Goal: Task Accomplishment & Management: Use online tool/utility

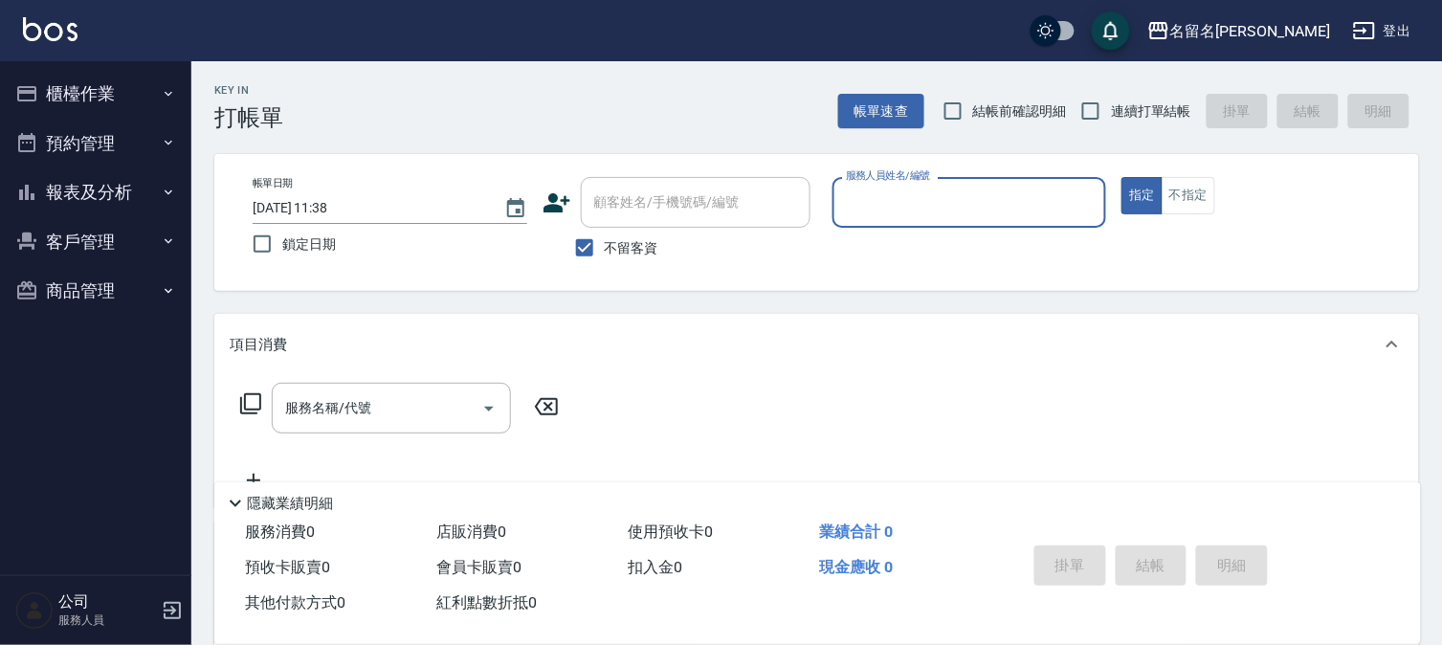
click at [938, 206] on input "服務人員姓名/編號" at bounding box center [969, 202] width 257 height 33
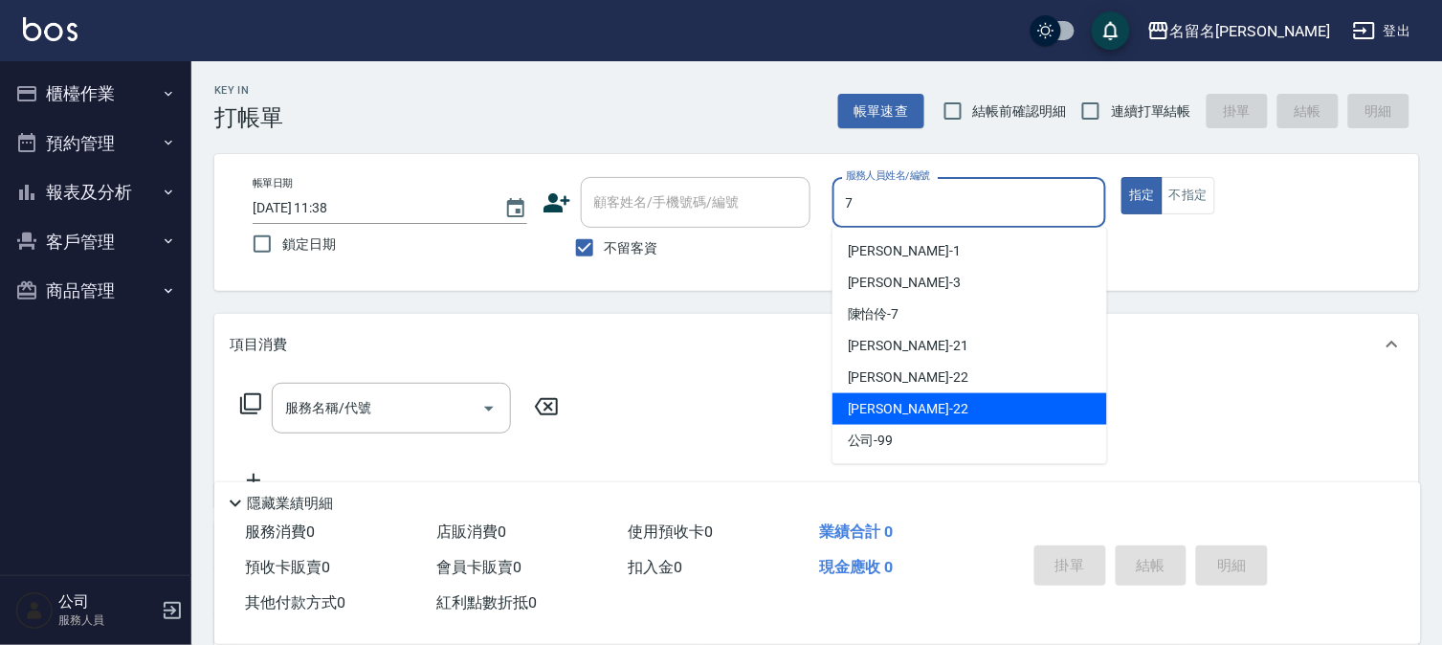
type input "7"
type button "true"
type input "[PERSON_NAME]-7"
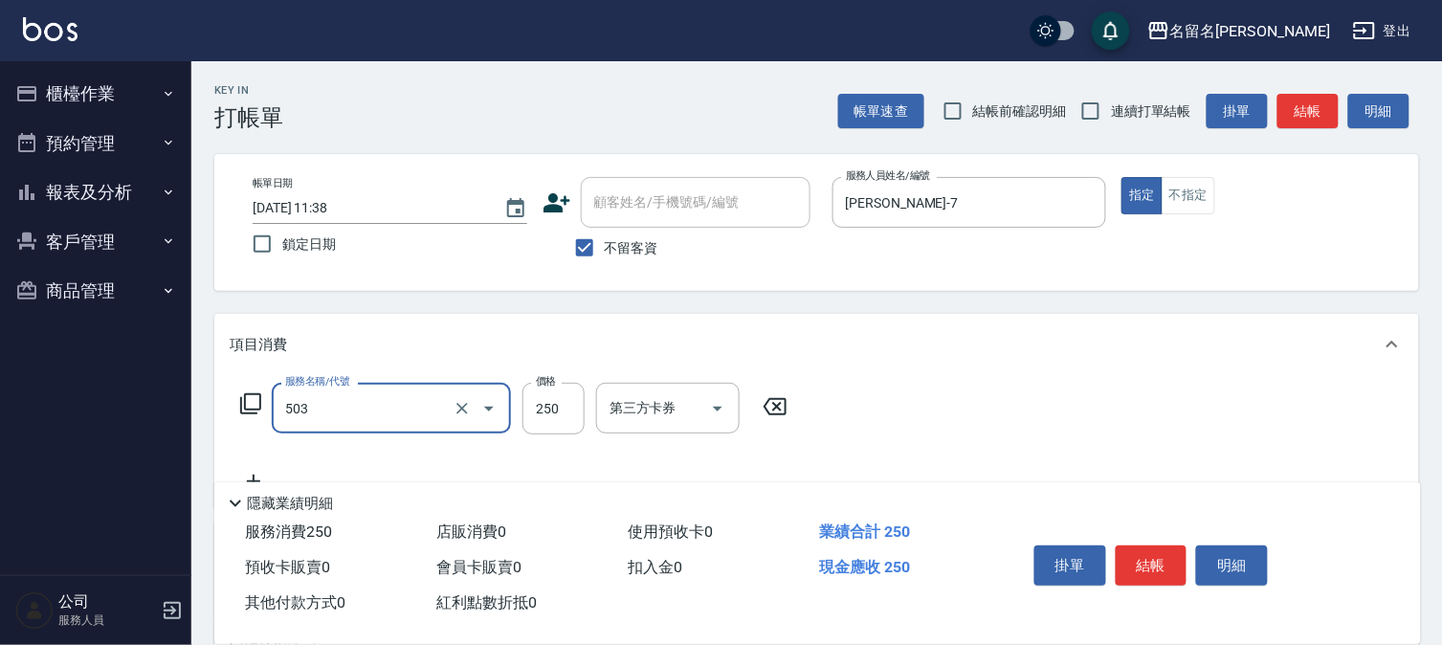
type input "指定洗髮(503)"
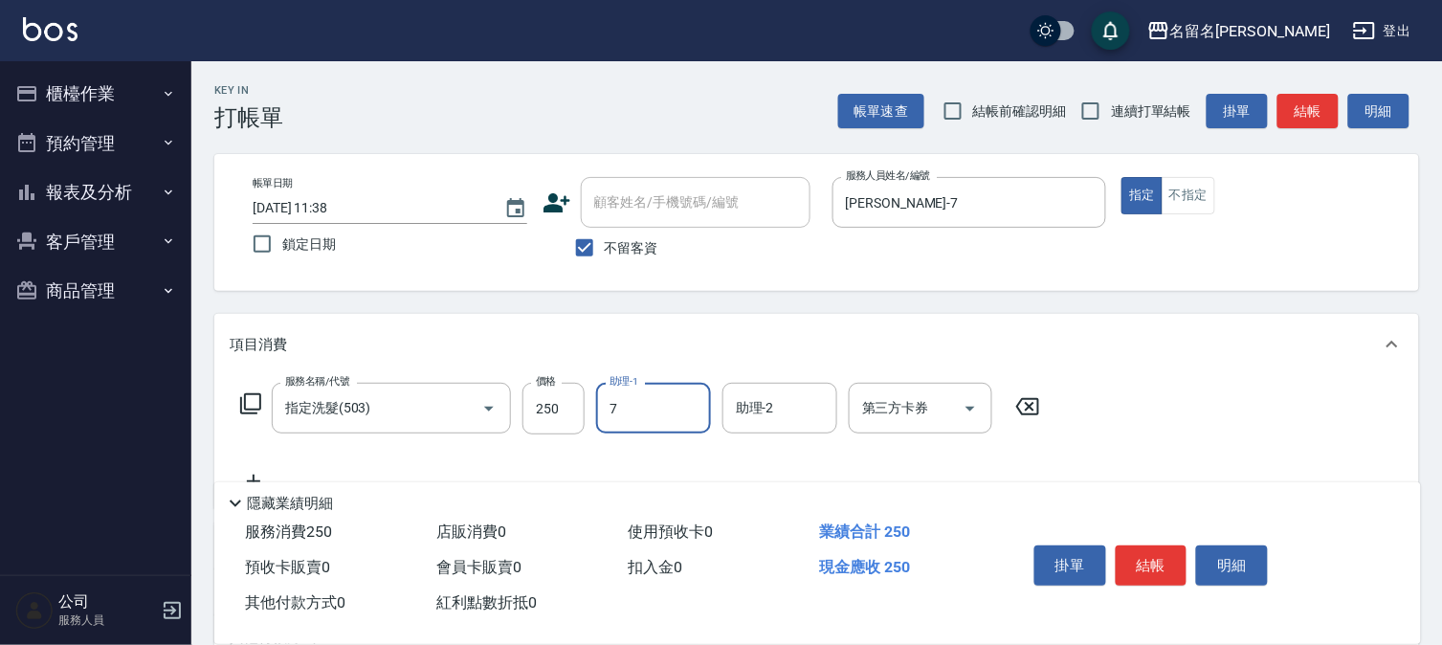
type input "[PERSON_NAME]-7"
click at [1137, 559] on button "結帳" at bounding box center [1152, 566] width 72 height 40
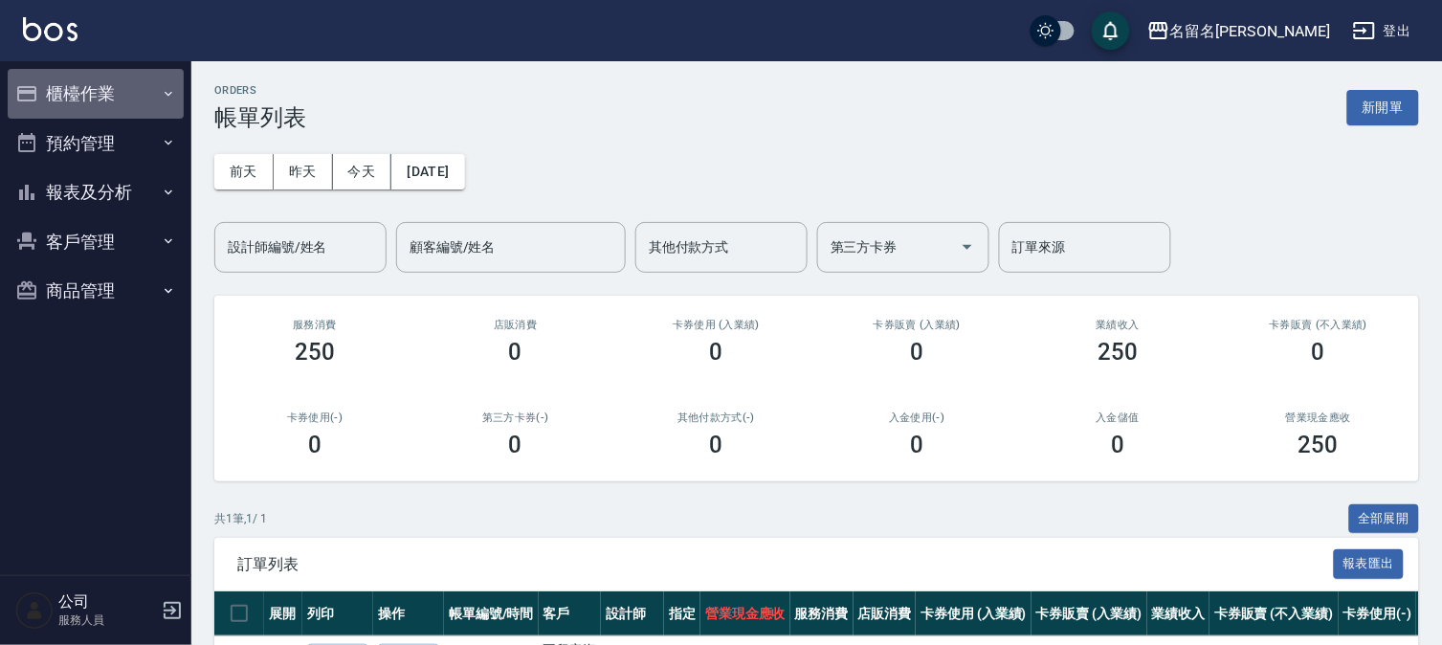
click at [96, 96] on button "櫃檯作業" at bounding box center [96, 94] width 176 height 50
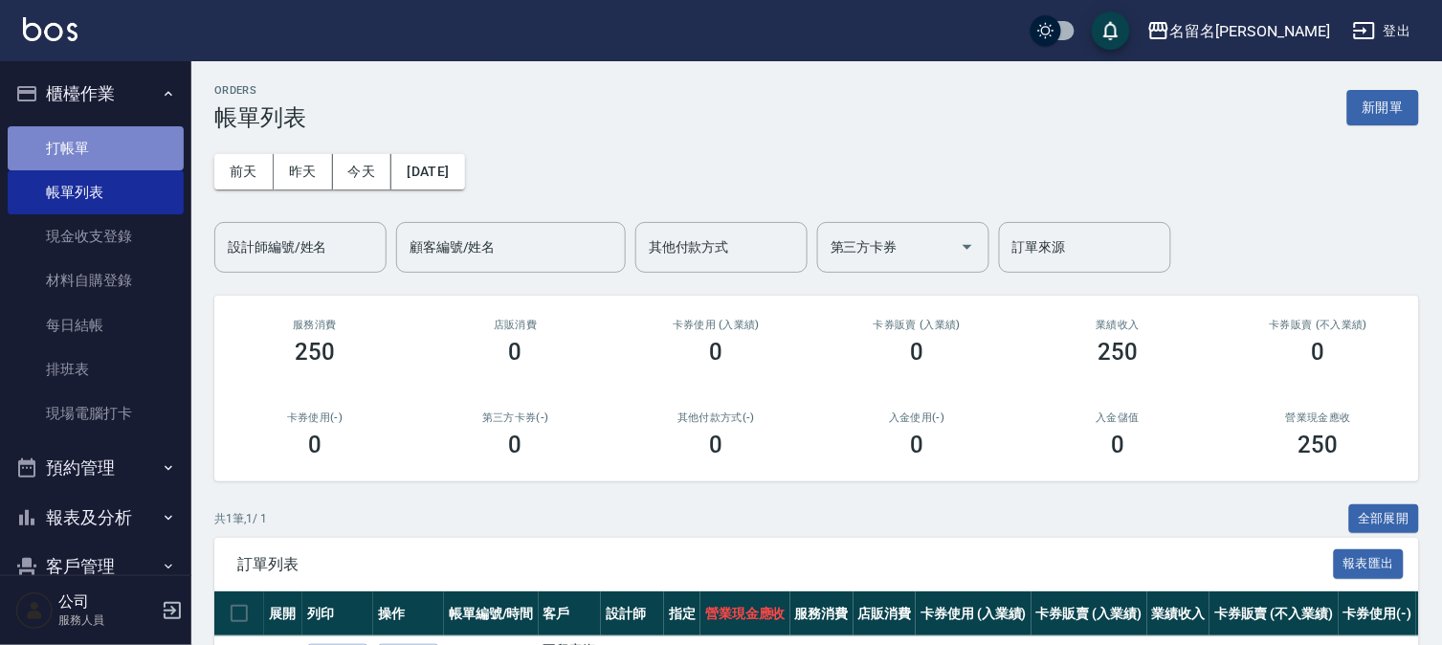
click at [117, 154] on link "打帳單" at bounding box center [96, 148] width 176 height 44
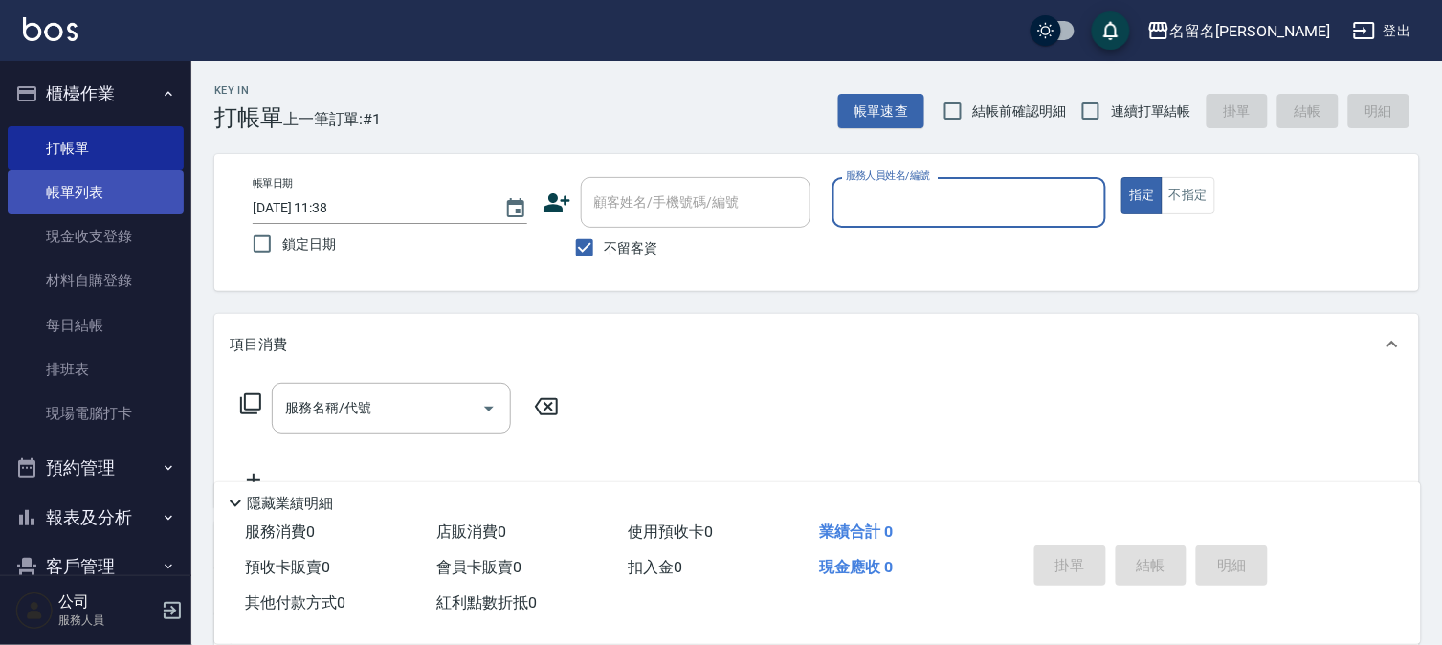
click at [147, 198] on link "帳單列表" at bounding box center [96, 192] width 176 height 44
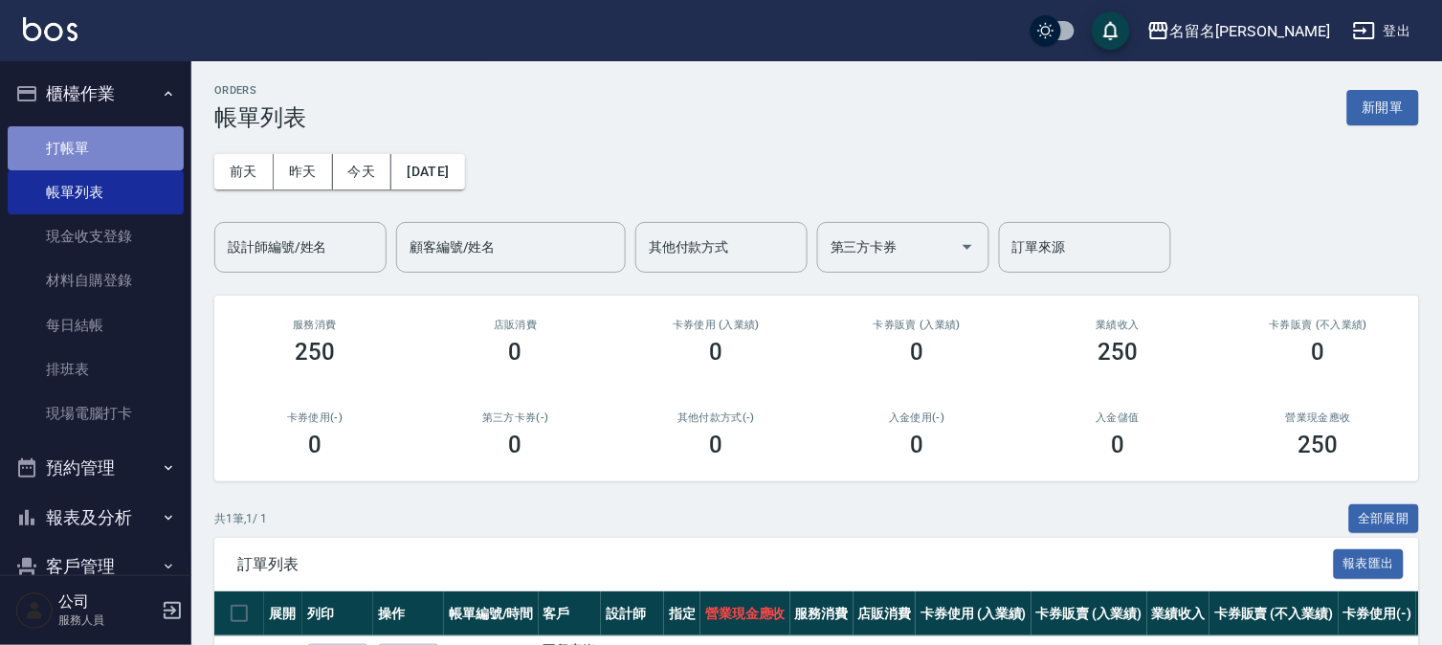
click at [122, 137] on link "打帳單" at bounding box center [96, 148] width 176 height 44
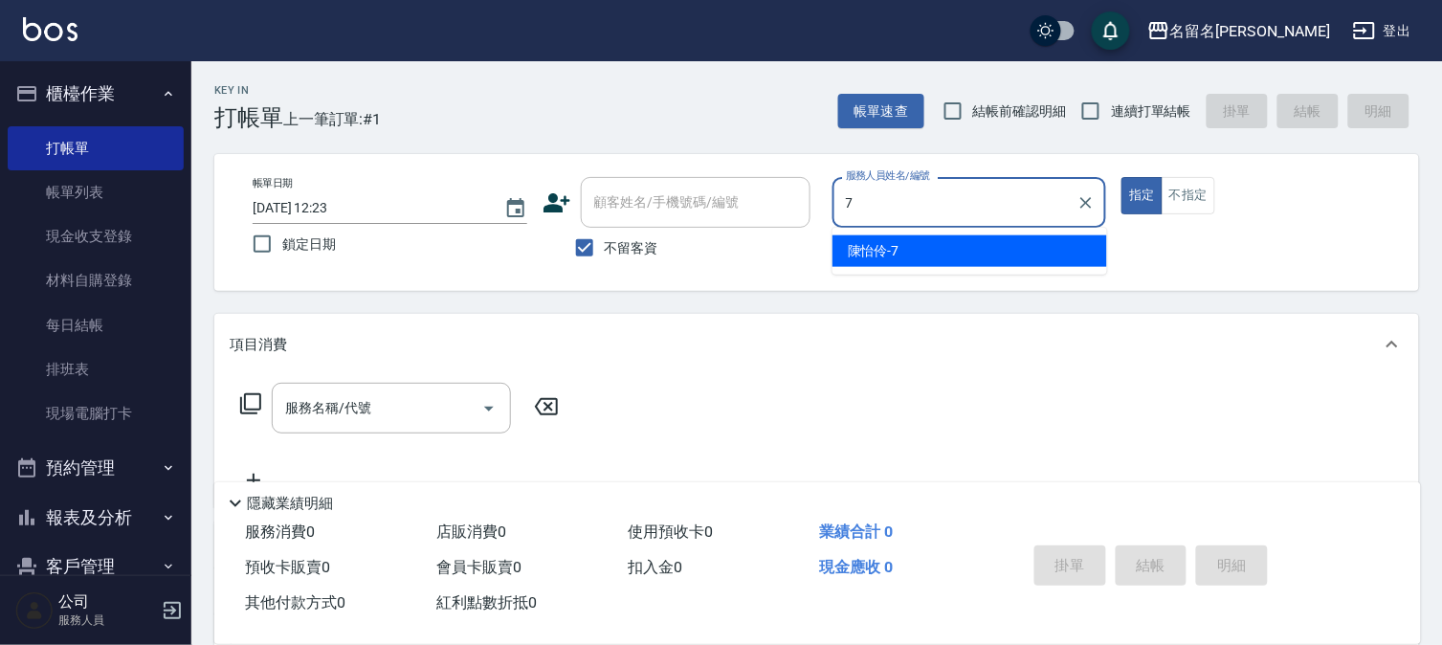
type input "[PERSON_NAME]-7"
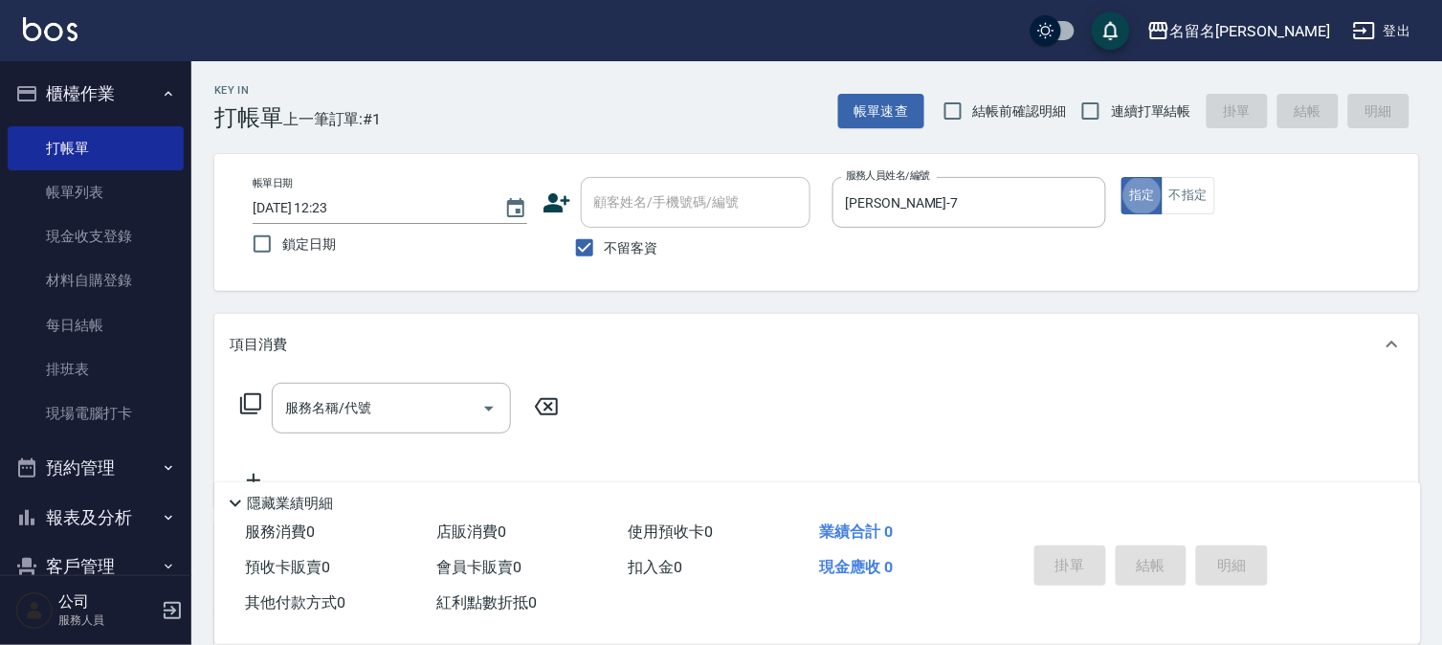
type button "true"
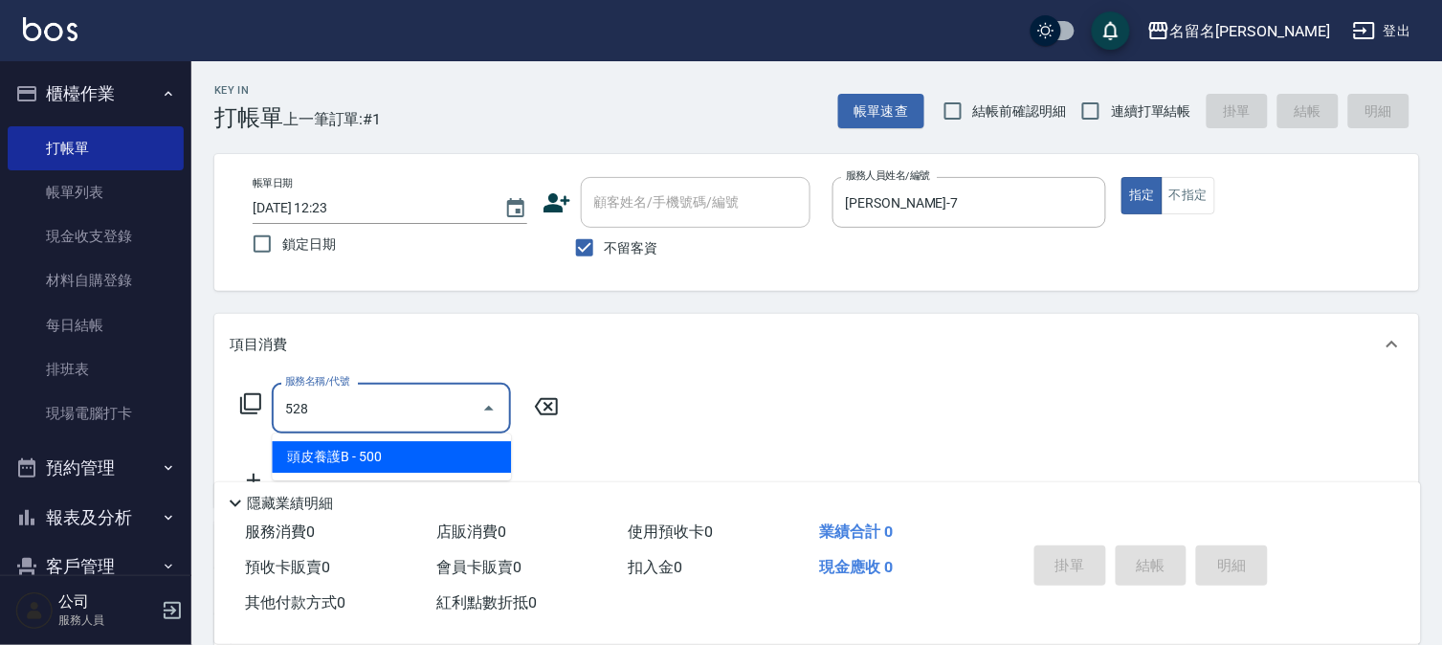
type input "頭皮養護B(528)"
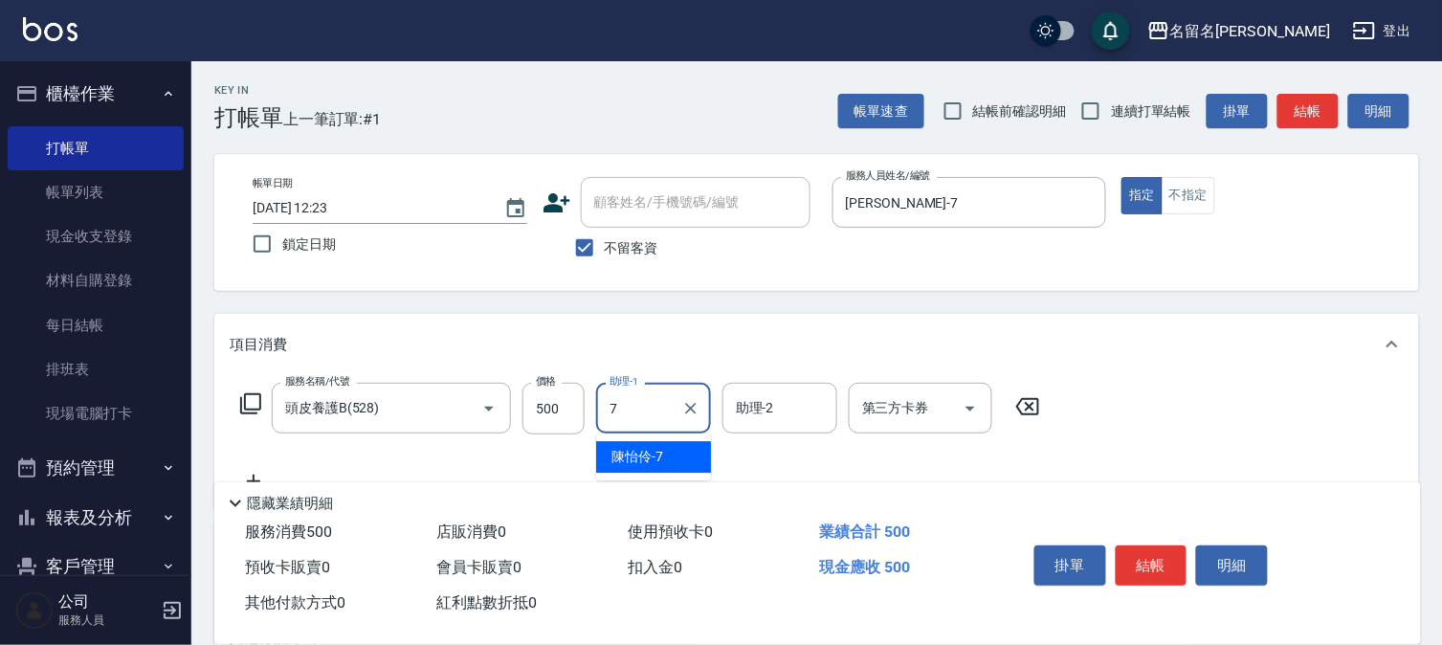
type input "[PERSON_NAME]-7"
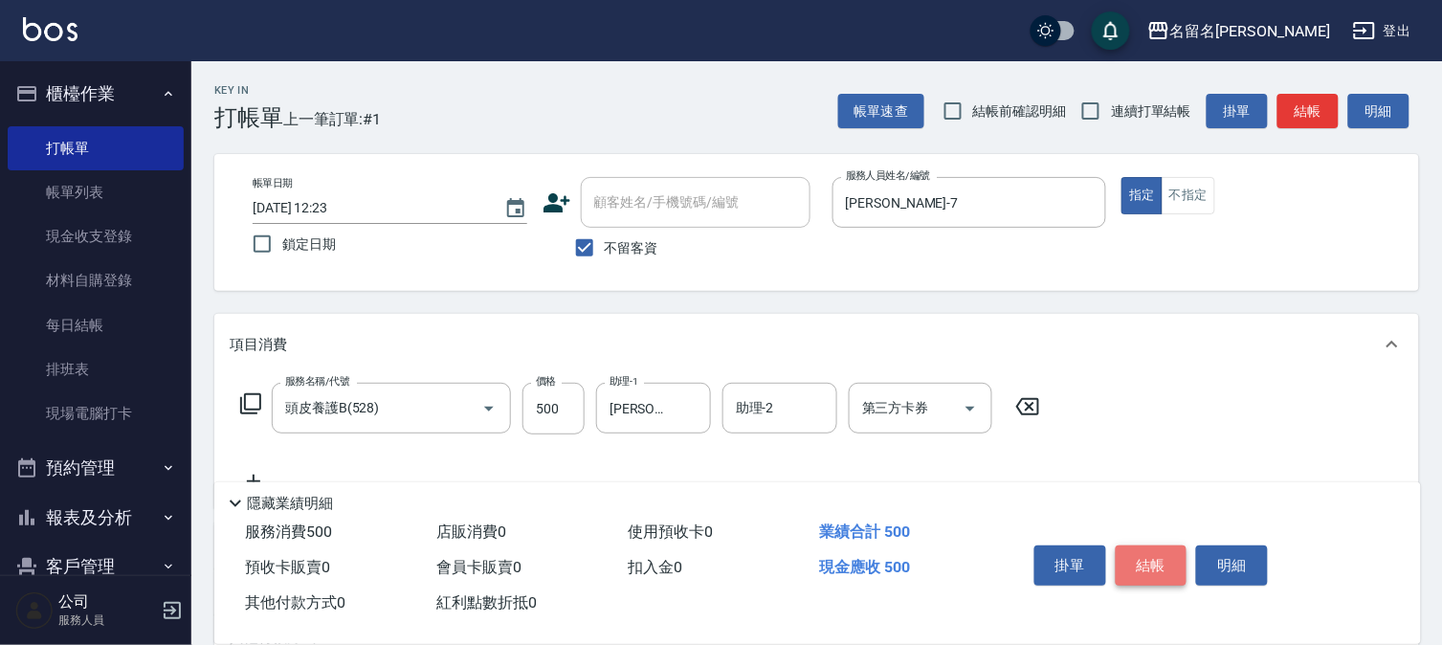
click at [1151, 552] on button "結帳" at bounding box center [1152, 566] width 72 height 40
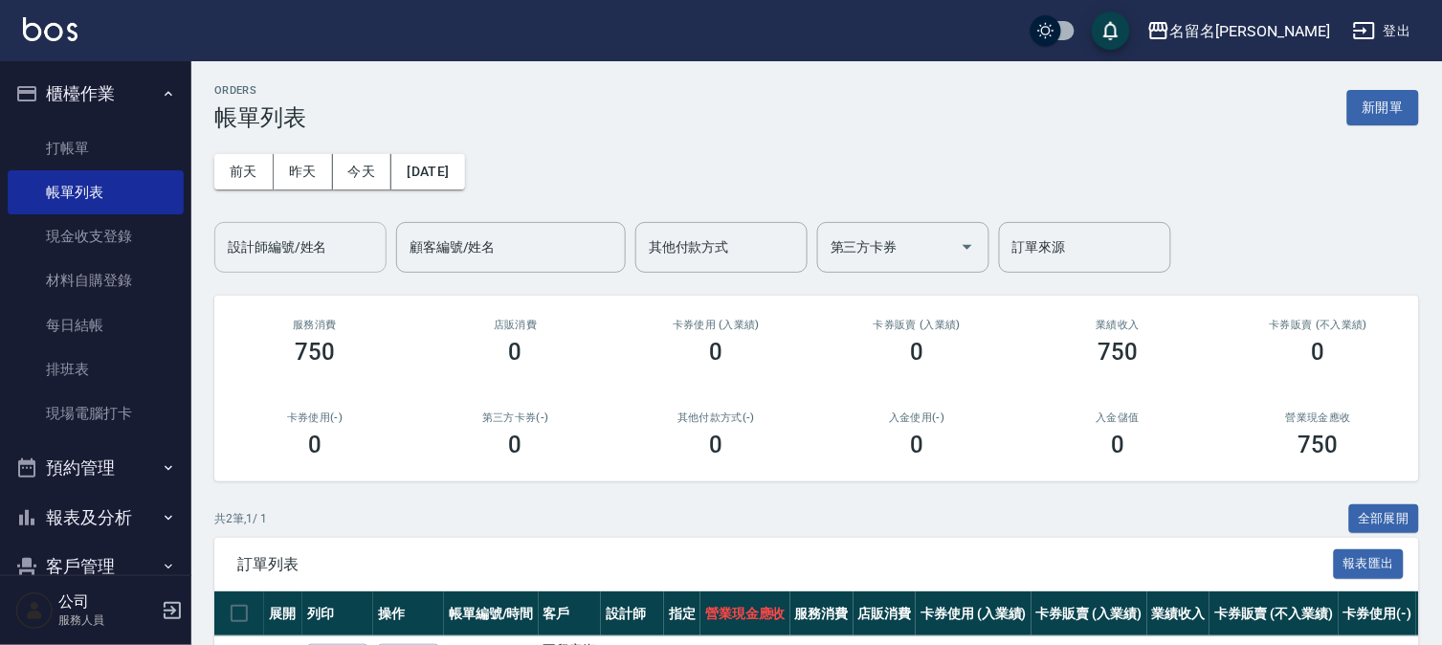
click at [313, 224] on div "設計師編號/姓名" at bounding box center [300, 247] width 172 height 51
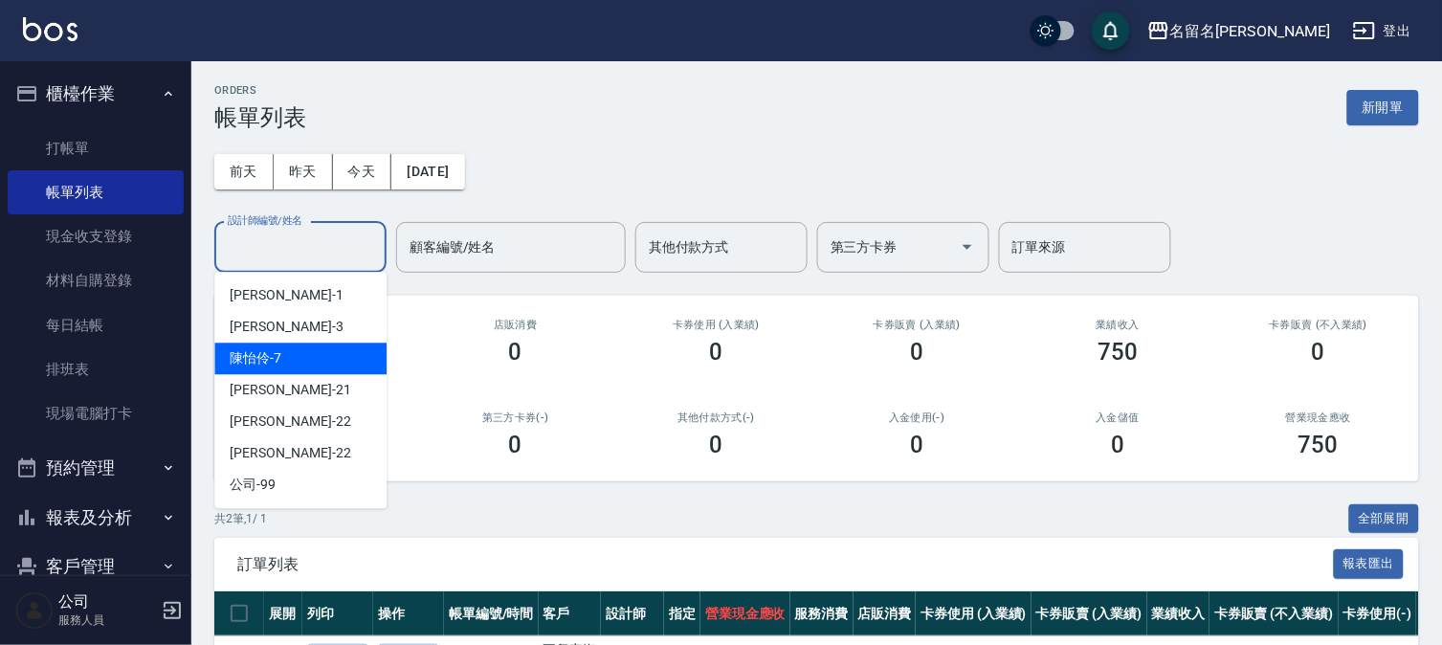
click at [333, 362] on div "[PERSON_NAME]-7" at bounding box center [300, 359] width 172 height 32
type input "[PERSON_NAME]-7"
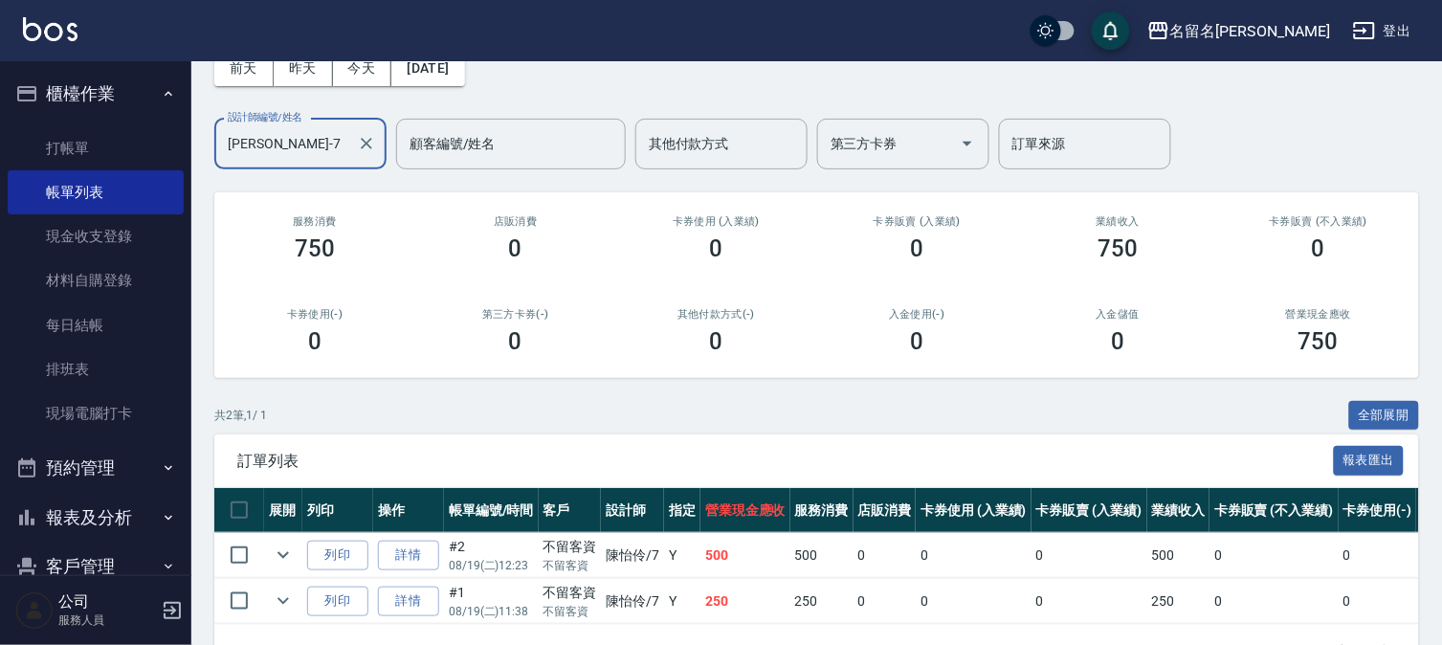
scroll to position [174, 0]
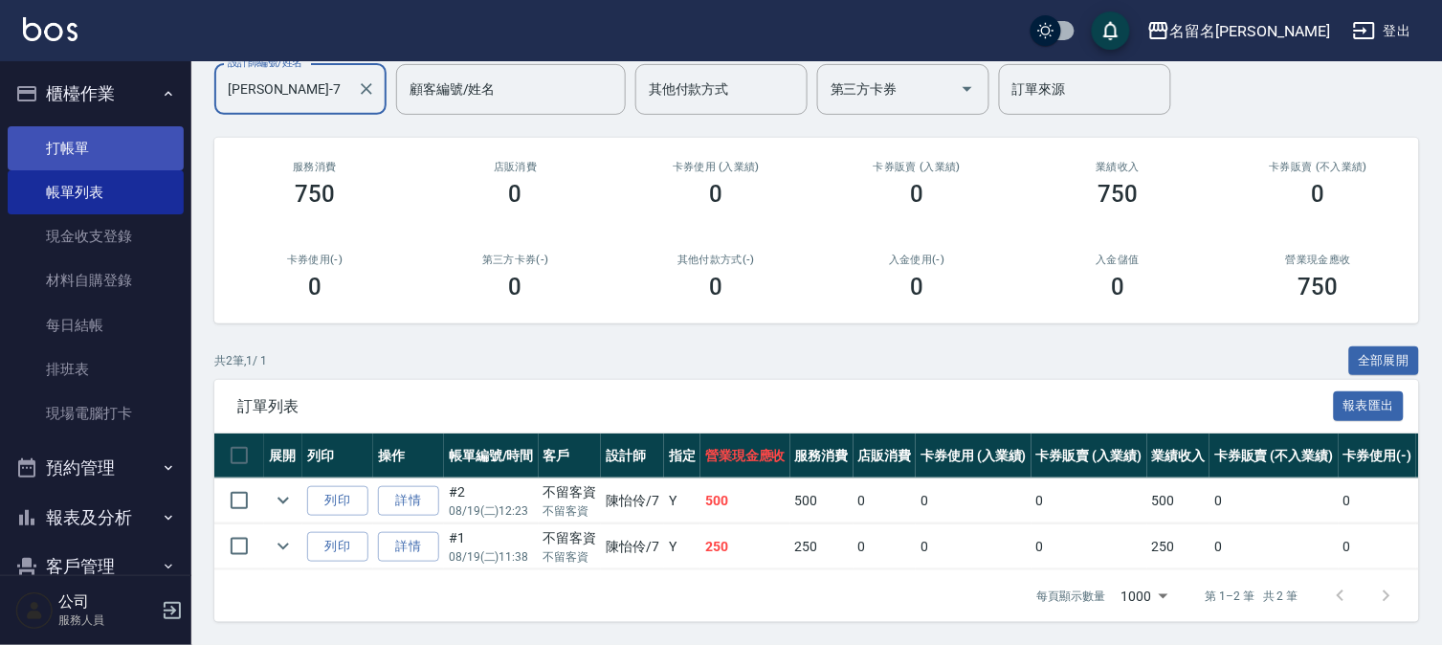
click at [148, 145] on link "打帳單" at bounding box center [96, 148] width 176 height 44
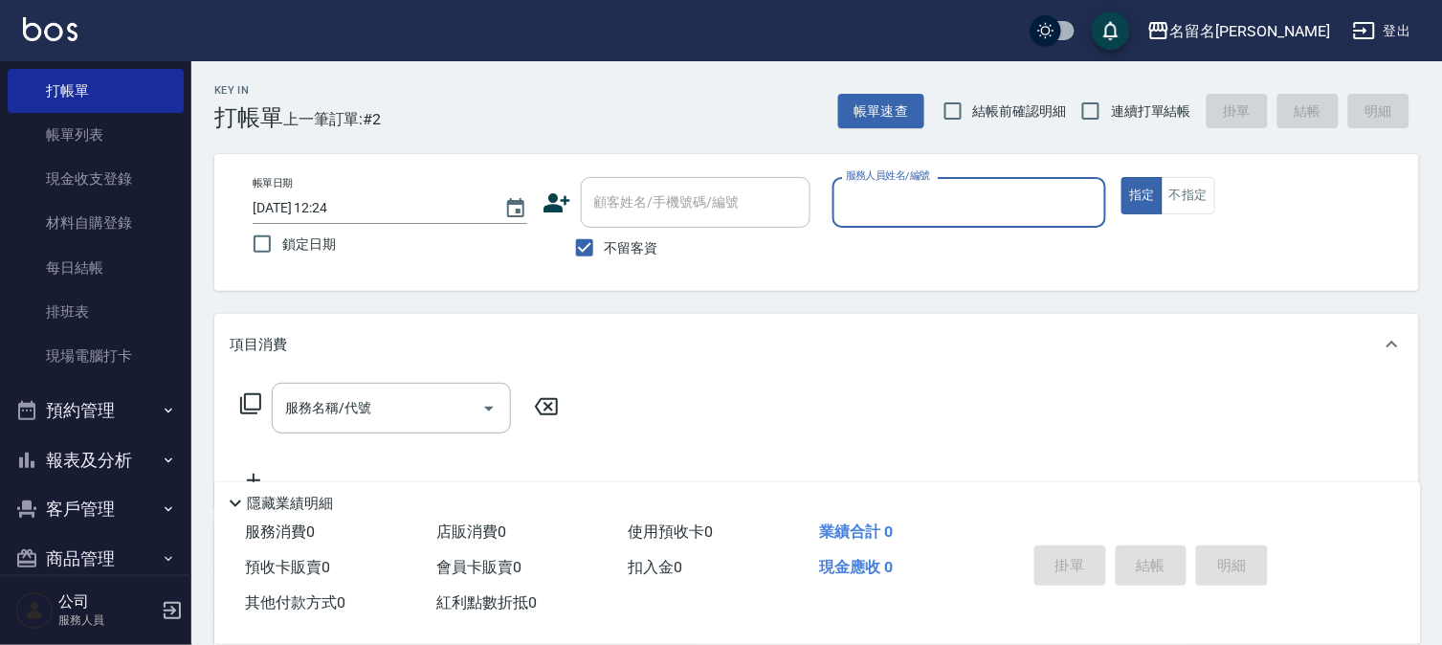
scroll to position [87, 0]
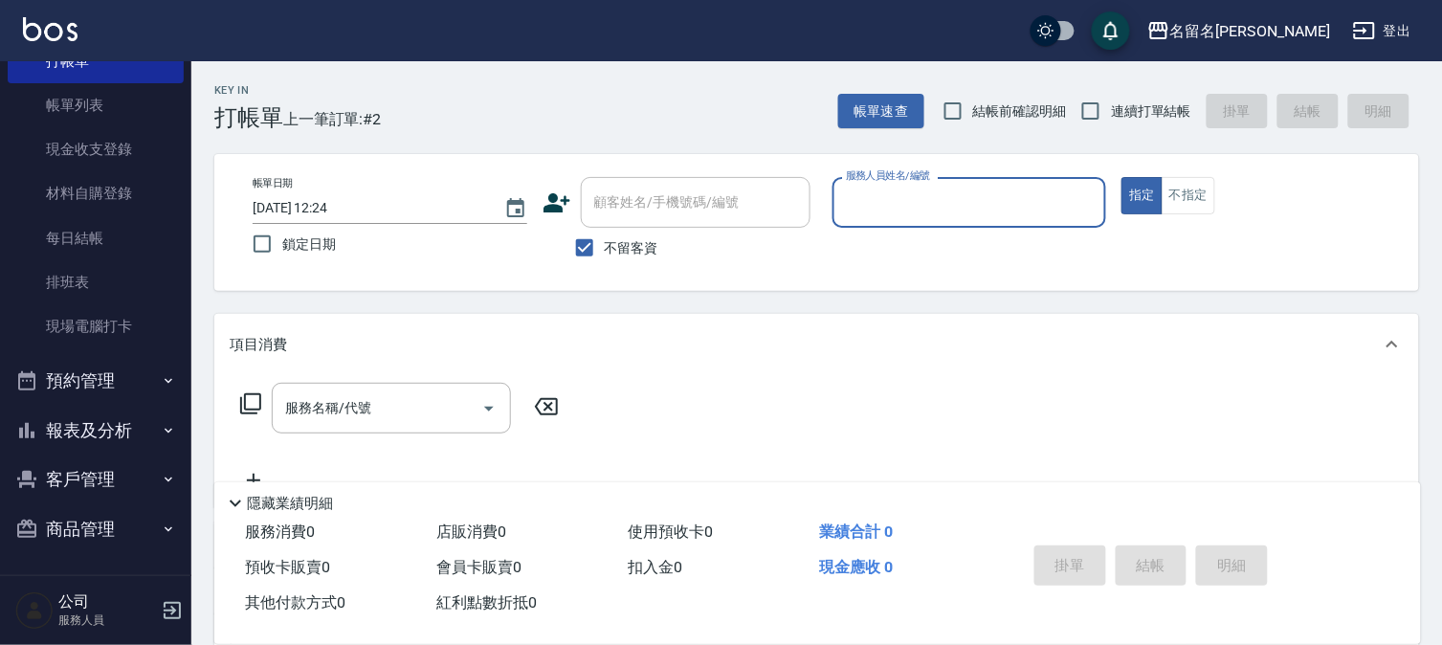
click at [110, 427] on button "報表及分析" at bounding box center [96, 431] width 176 height 50
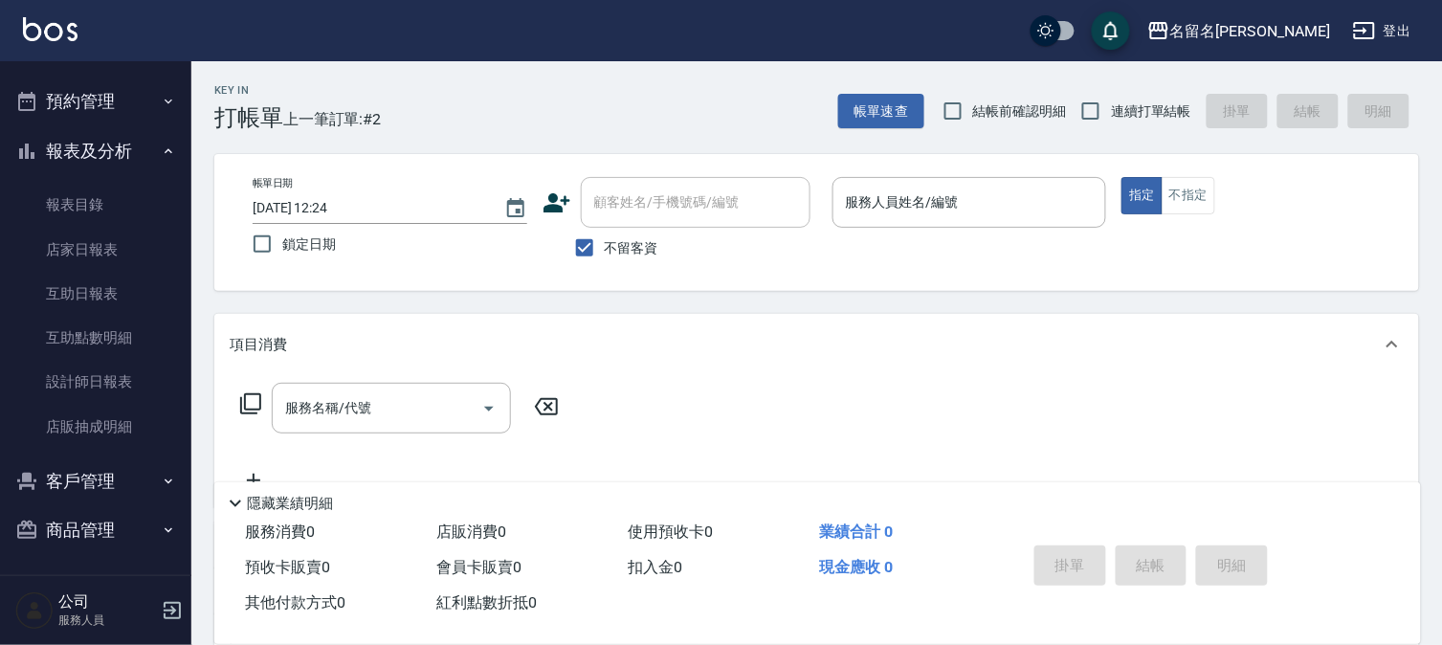
scroll to position [368, 0]
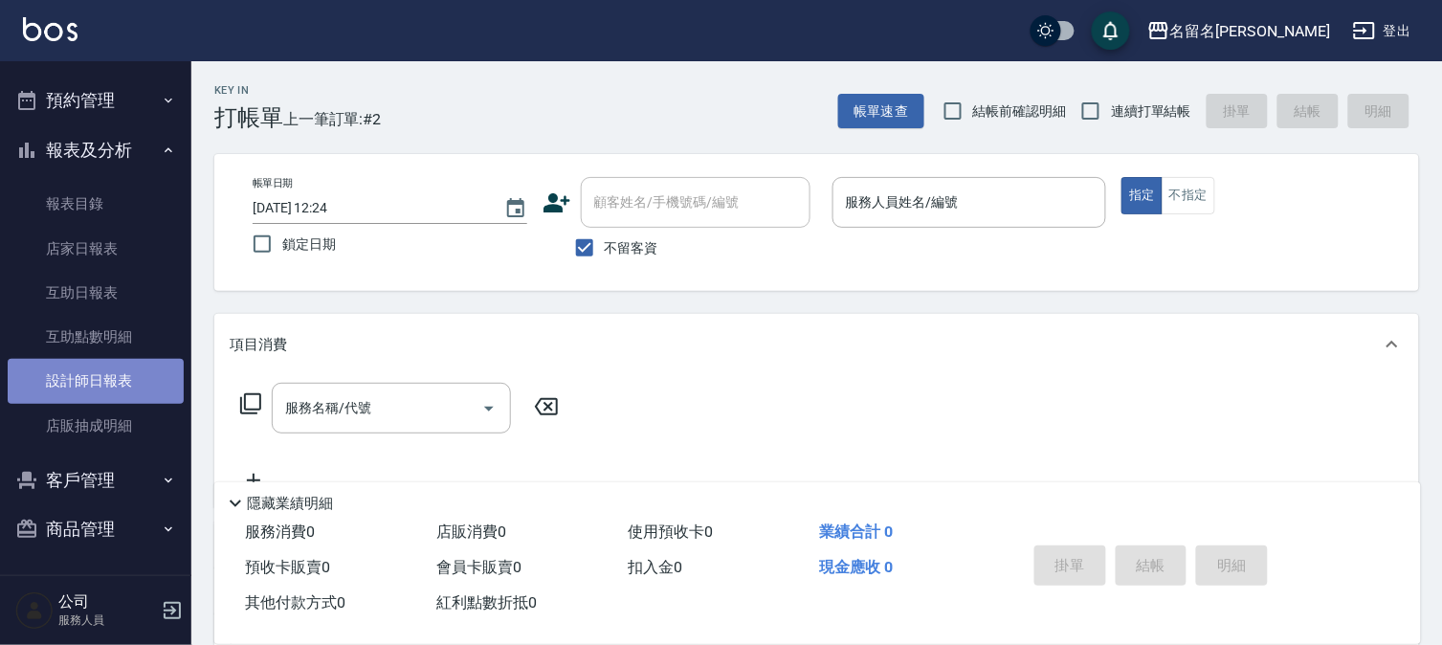
click at [99, 370] on link "設計師日報表" at bounding box center [96, 381] width 176 height 44
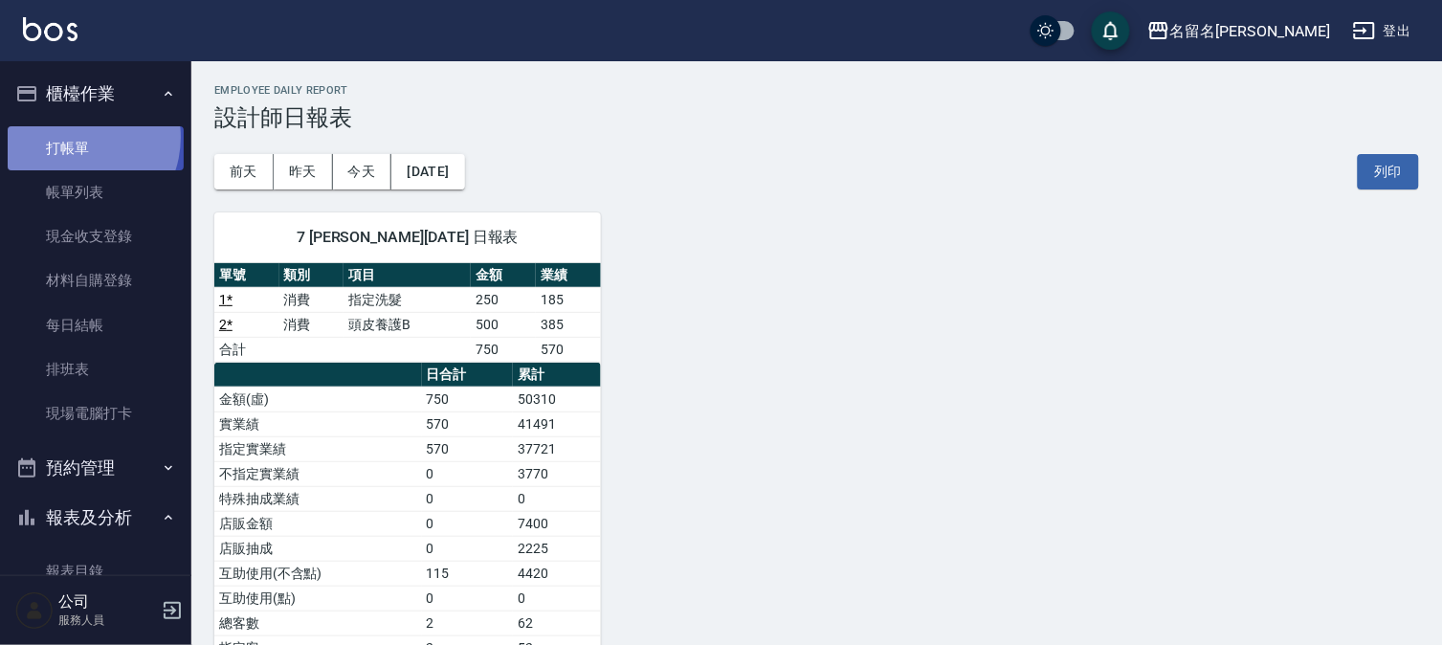
click at [74, 137] on link "打帳單" at bounding box center [96, 148] width 176 height 44
